Goal: Information Seeking & Learning: Learn about a topic

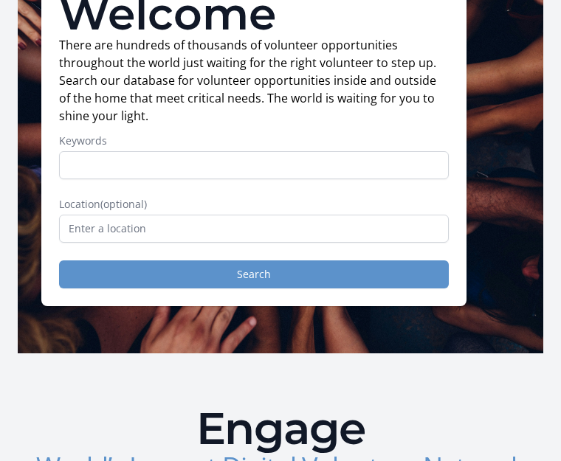
scroll to position [148, 0]
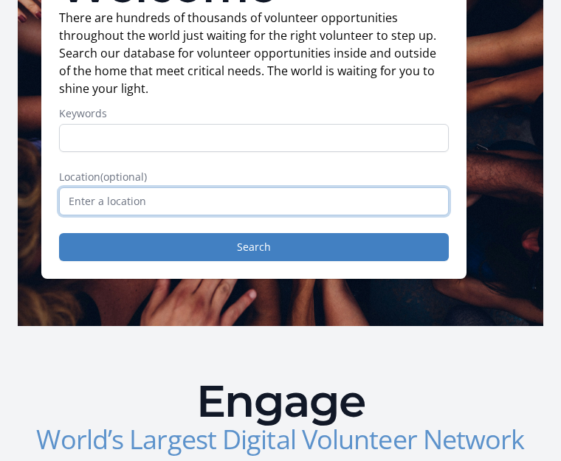
click at [366, 216] on input "text" at bounding box center [254, 201] width 390 height 28
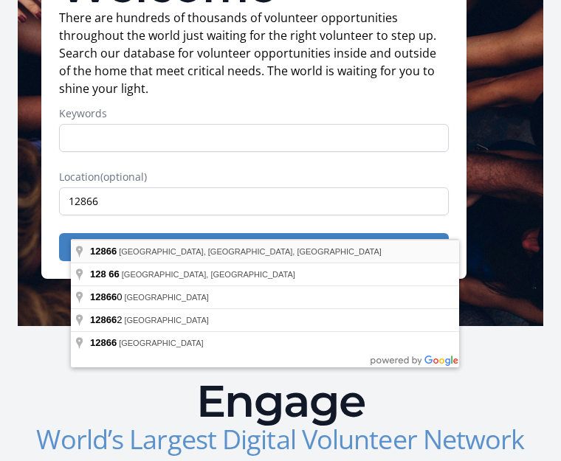
type input "[GEOGRAPHIC_DATA], [GEOGRAPHIC_DATA]"
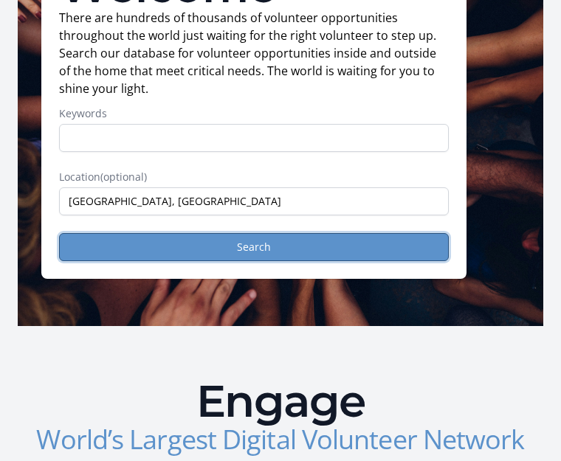
click at [317, 261] on button "Search" at bounding box center [254, 247] width 390 height 28
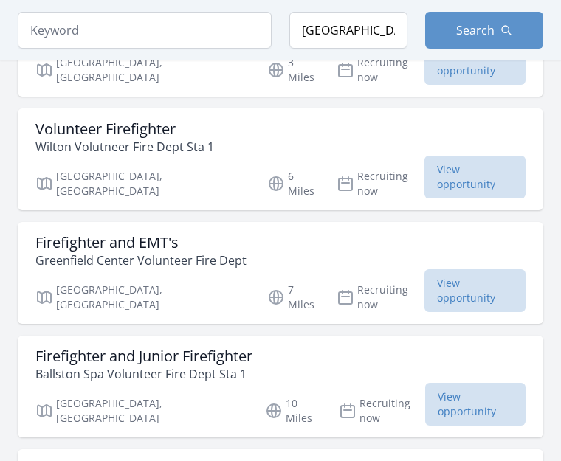
scroll to position [221, 0]
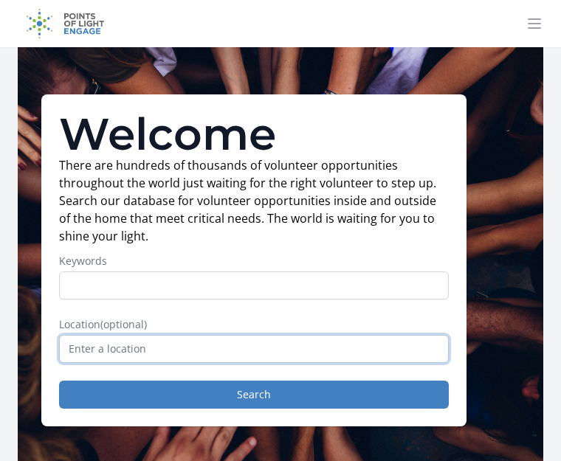
click at [280, 363] on input "text" at bounding box center [254, 349] width 390 height 28
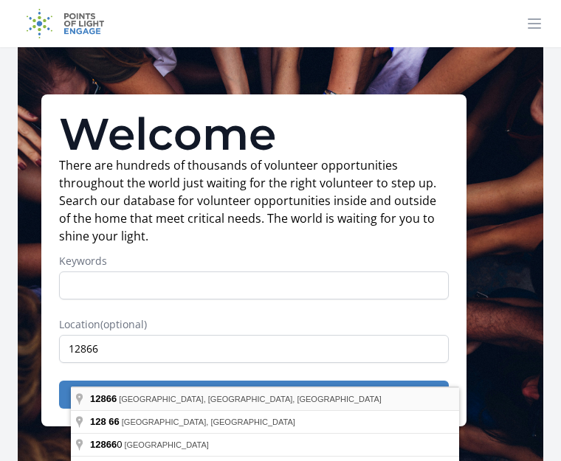
type input "[GEOGRAPHIC_DATA], [GEOGRAPHIC_DATA]"
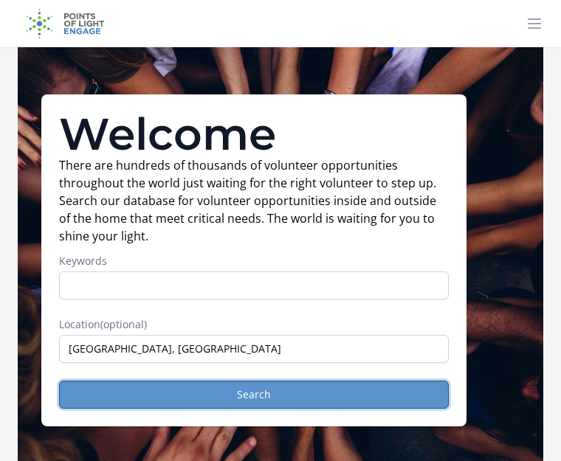
click at [244, 409] on button "Search" at bounding box center [254, 395] width 390 height 28
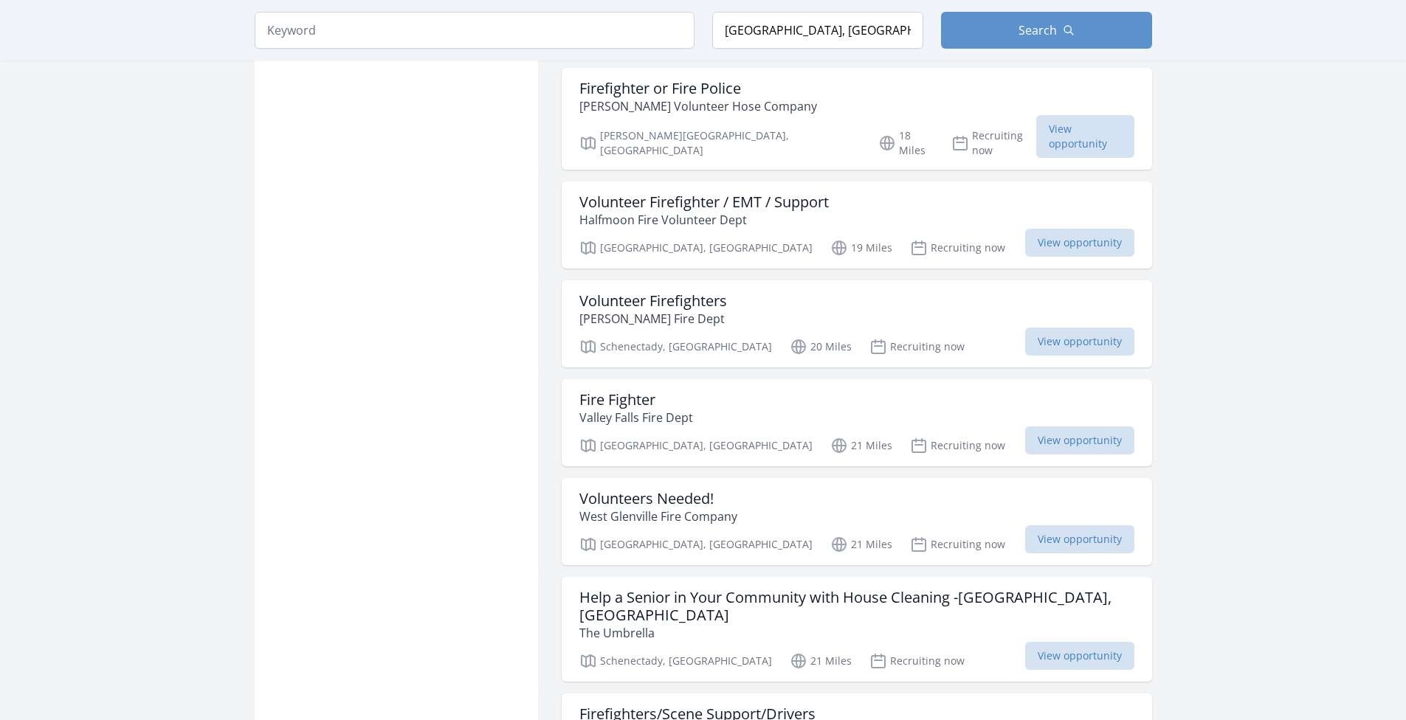
scroll to position [1476, 0]
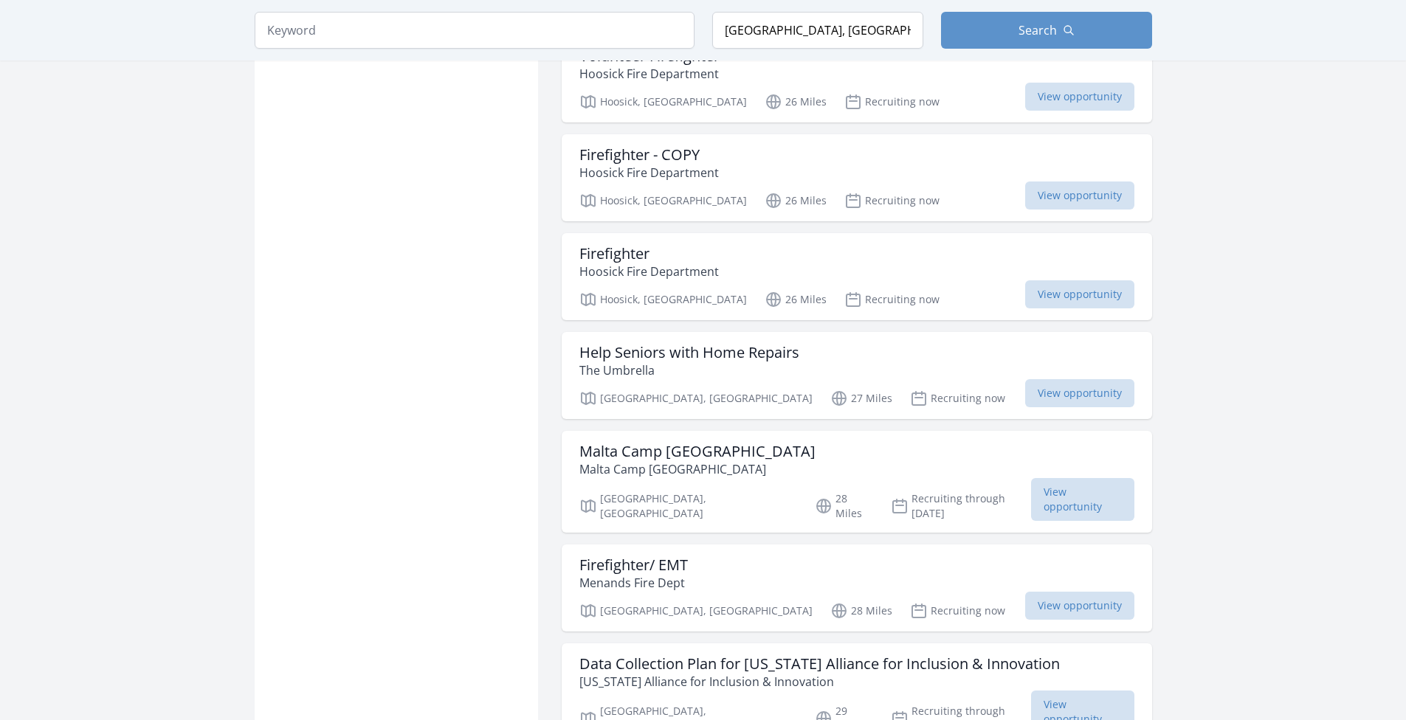
scroll to position [3617, 0]
